Goal: Task Accomplishment & Management: Complete application form

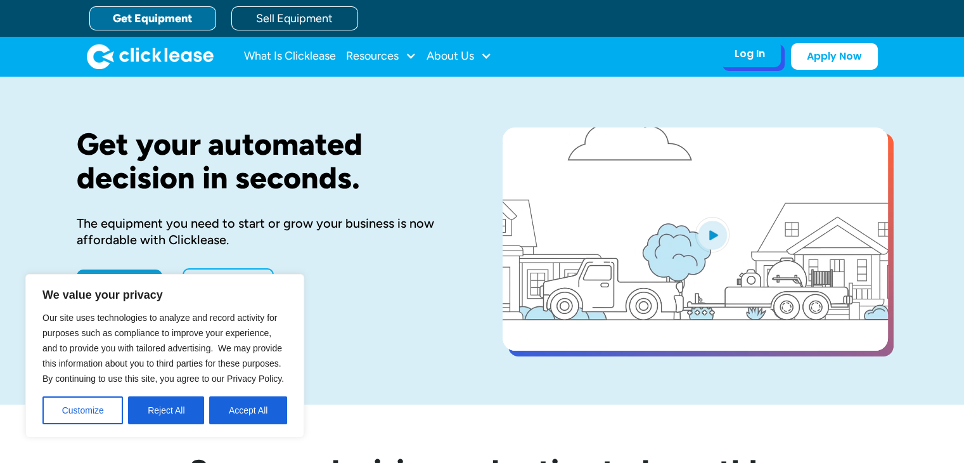
click at [736, 62] on div "Log In Account login I use Clicklease to get my equipment Partner Portal I offe…" at bounding box center [750, 54] width 62 height 27
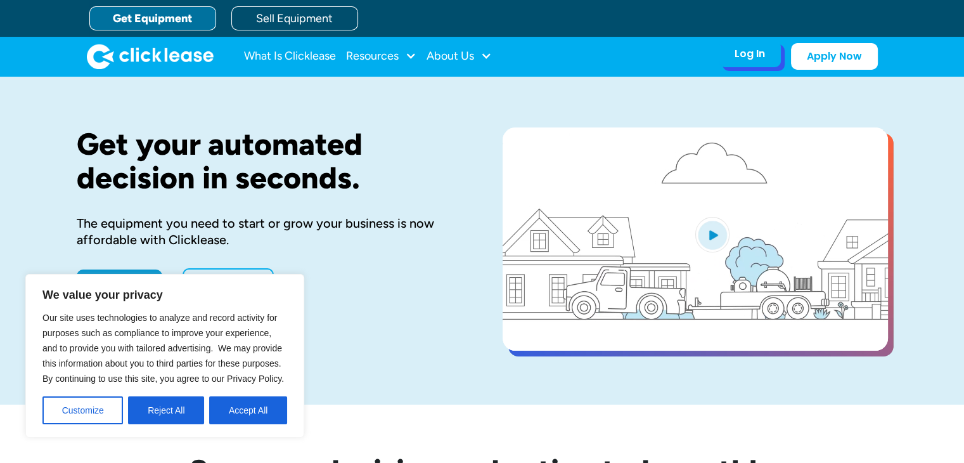
click at [736, 62] on div "Log In Account login I use Clicklease to get my equipment Partner Portal I offe…" at bounding box center [750, 54] width 62 height 27
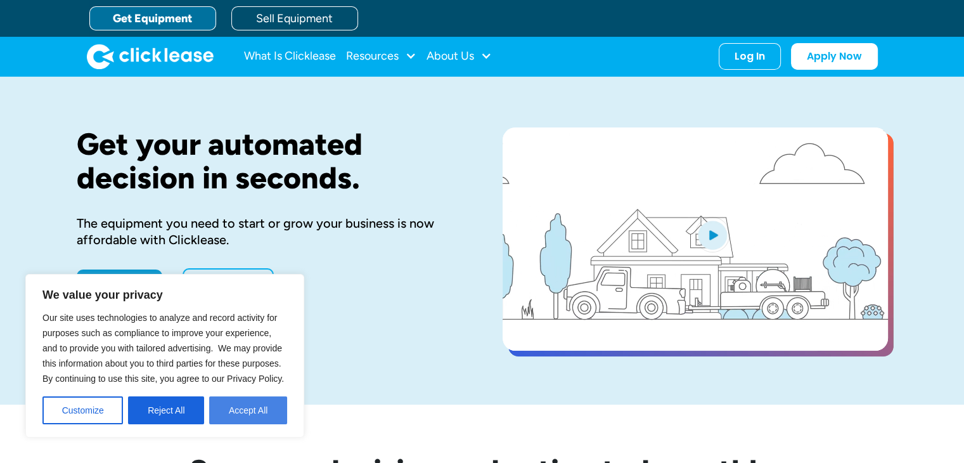
click at [238, 406] on button "Accept All" at bounding box center [248, 410] width 78 height 28
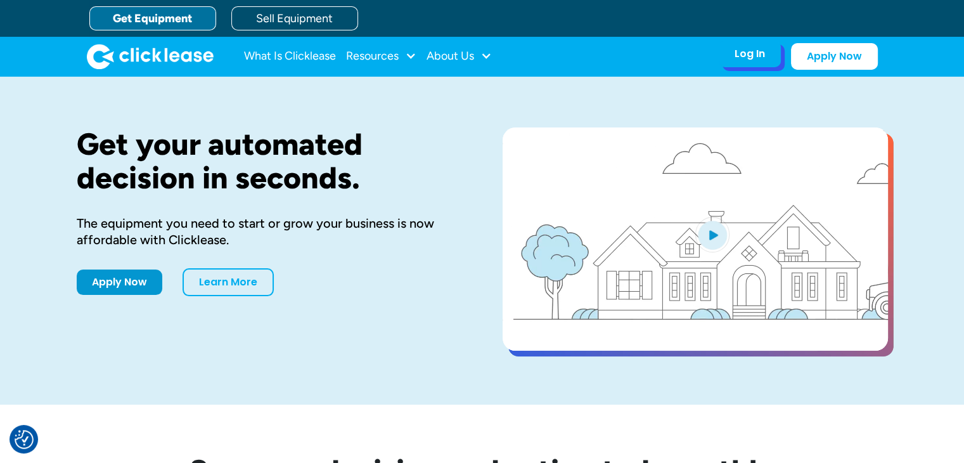
click at [753, 53] on div "Log In" at bounding box center [749, 54] width 30 height 13
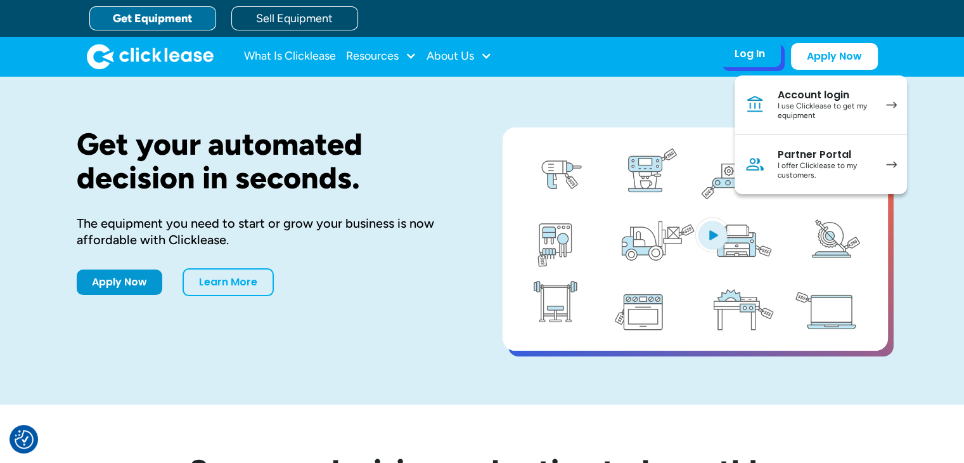
click at [833, 108] on div "I use Clicklease to get my equipment" at bounding box center [825, 111] width 96 height 20
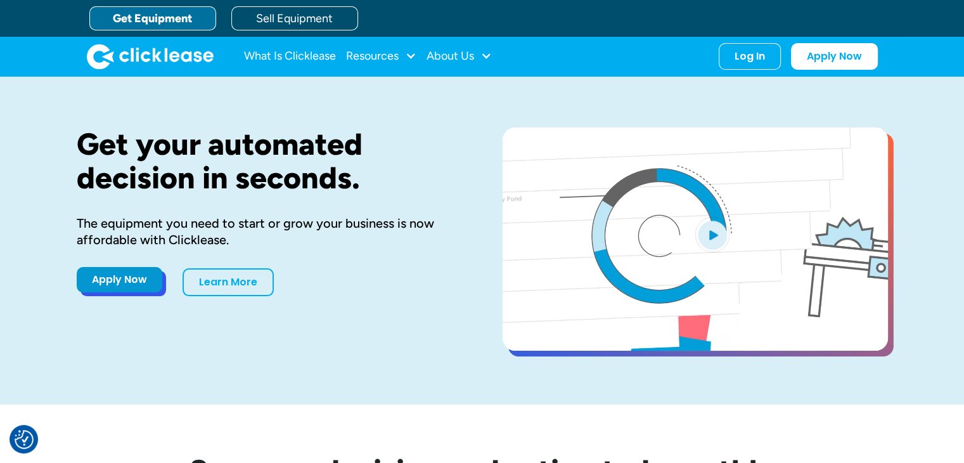
click at [120, 288] on link "Apply Now" at bounding box center [120, 279] width 86 height 25
